Goal: Task Accomplishment & Management: Manage account settings

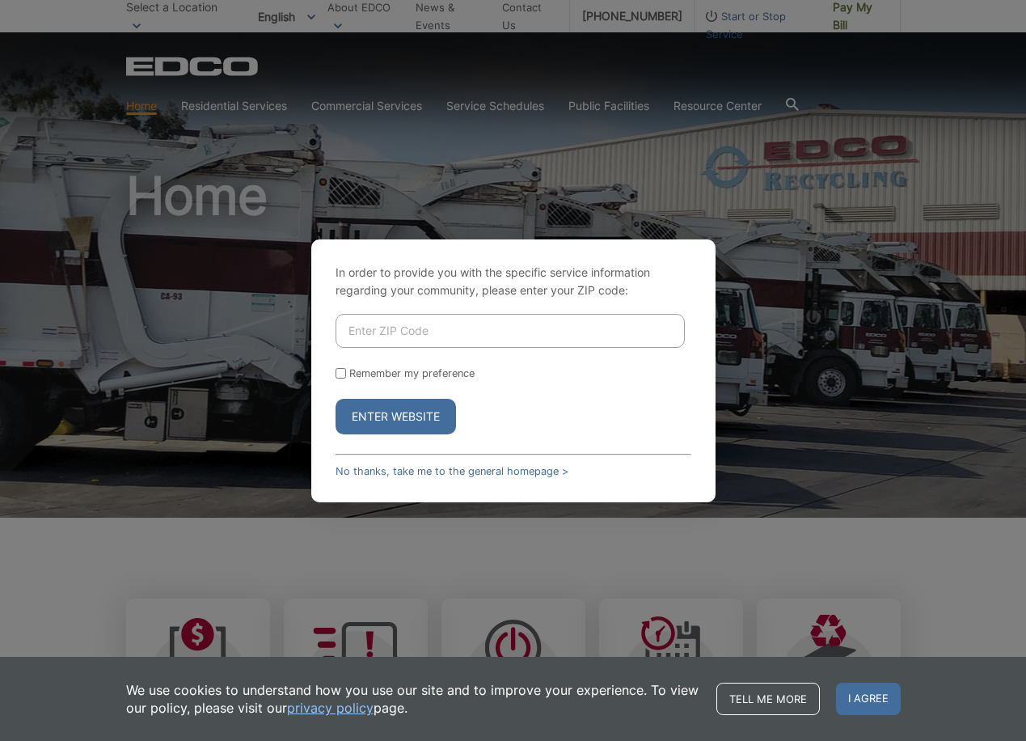
click at [421, 336] on input "Enter ZIP Code" at bounding box center [510, 331] width 349 height 34
type input "92021"
click at [428, 429] on button "Enter Website" at bounding box center [396, 417] width 120 height 36
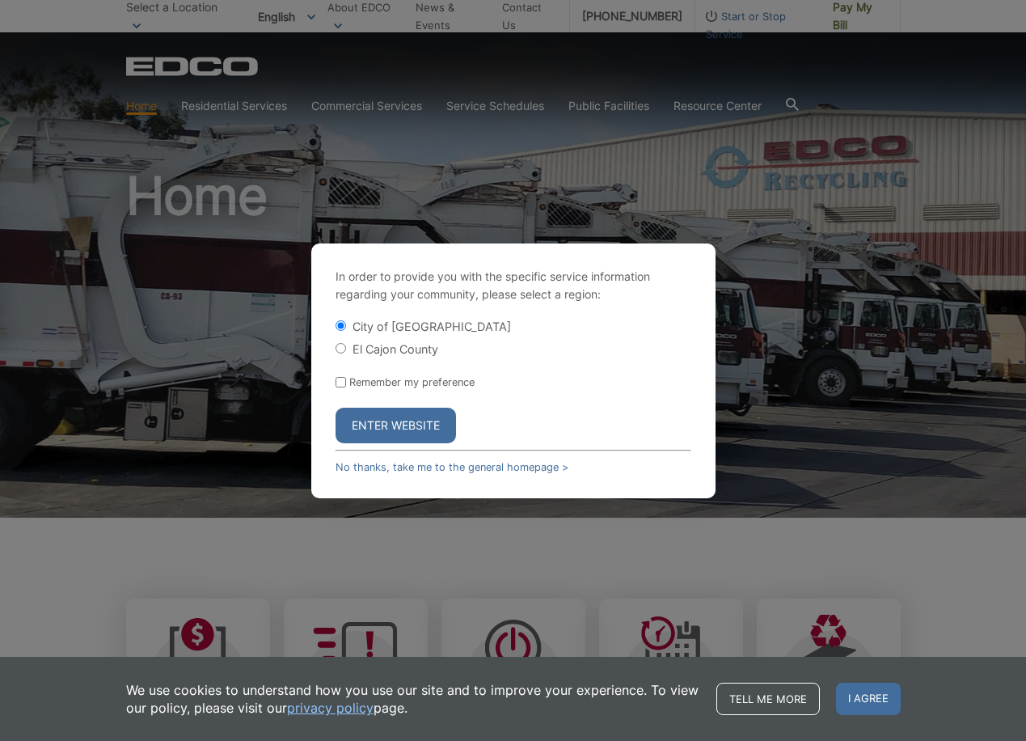
click at [343, 348] on input "El Cajon County" at bounding box center [341, 348] width 11 height 11
radio input "true"
click at [387, 411] on button "Enter Website" at bounding box center [396, 426] width 120 height 36
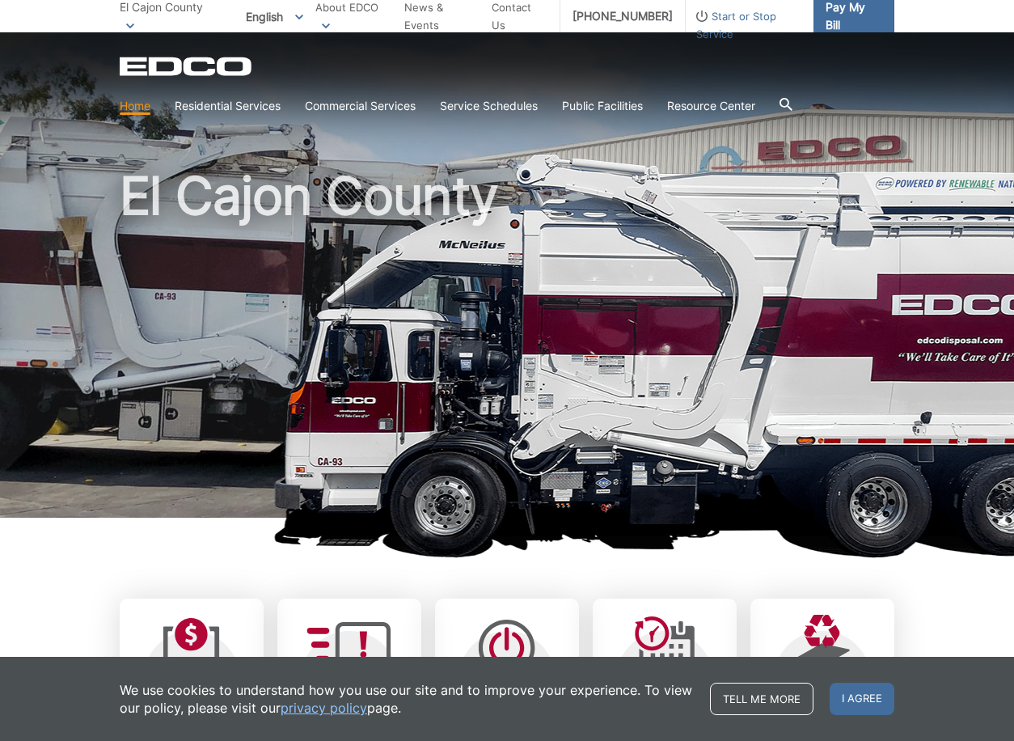
click at [842, 19] on span "Pay My Bill" at bounding box center [854, 16] width 56 height 36
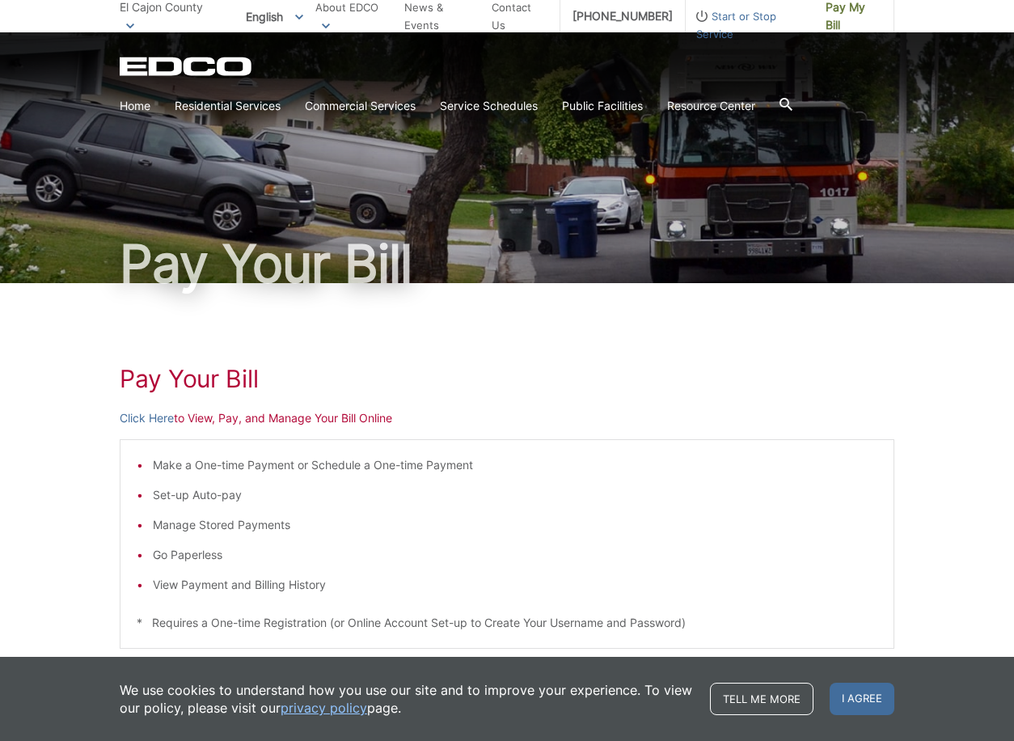
click at [352, 518] on li "Manage Stored Payments" at bounding box center [515, 525] width 725 height 18
click at [150, 424] on link "Click Here" at bounding box center [147, 418] width 54 height 18
